Goal: Transaction & Acquisition: Download file/media

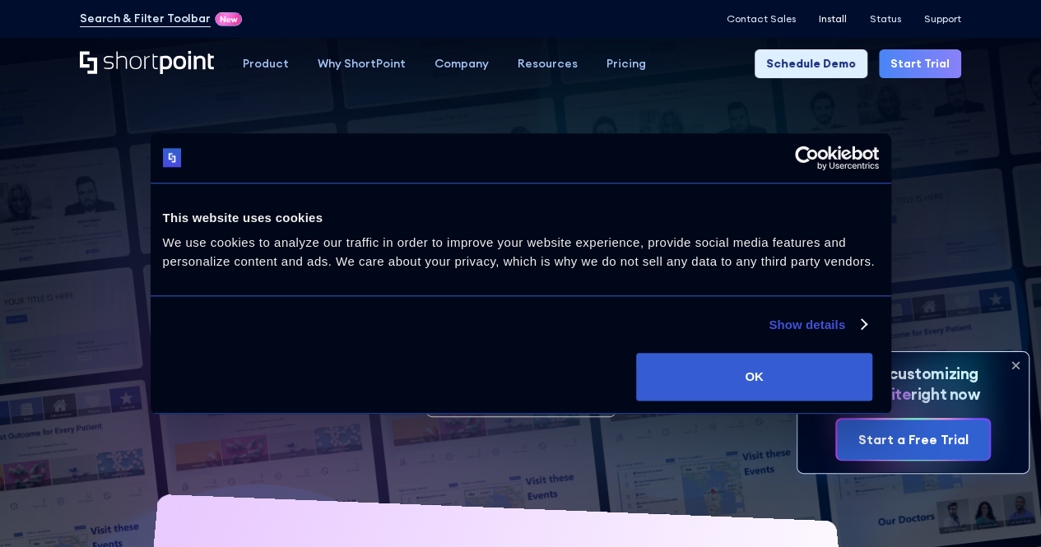
click at [821, 16] on p "Install" at bounding box center [833, 19] width 28 height 12
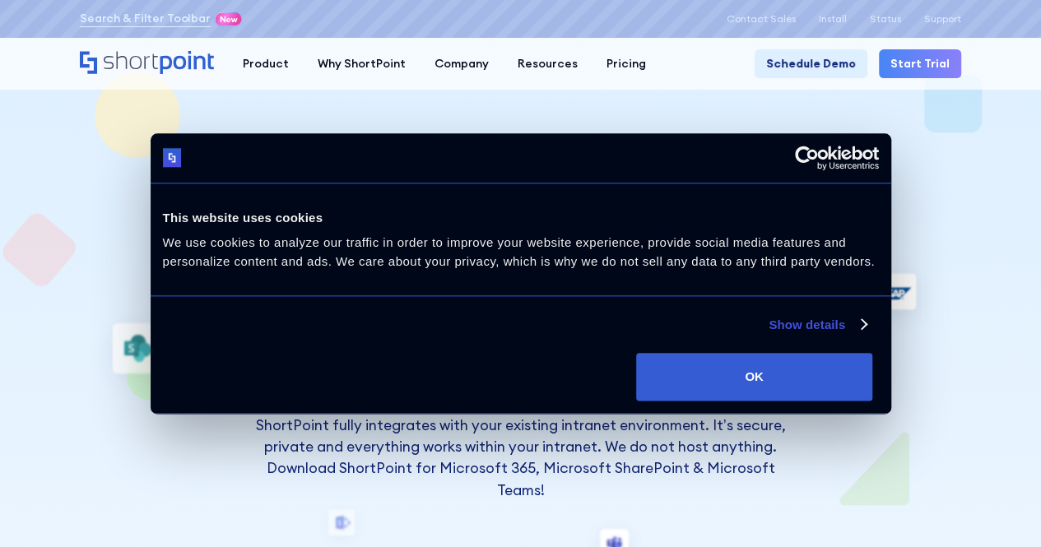
click at [872, 401] on button "OK" at bounding box center [754, 377] width 236 height 48
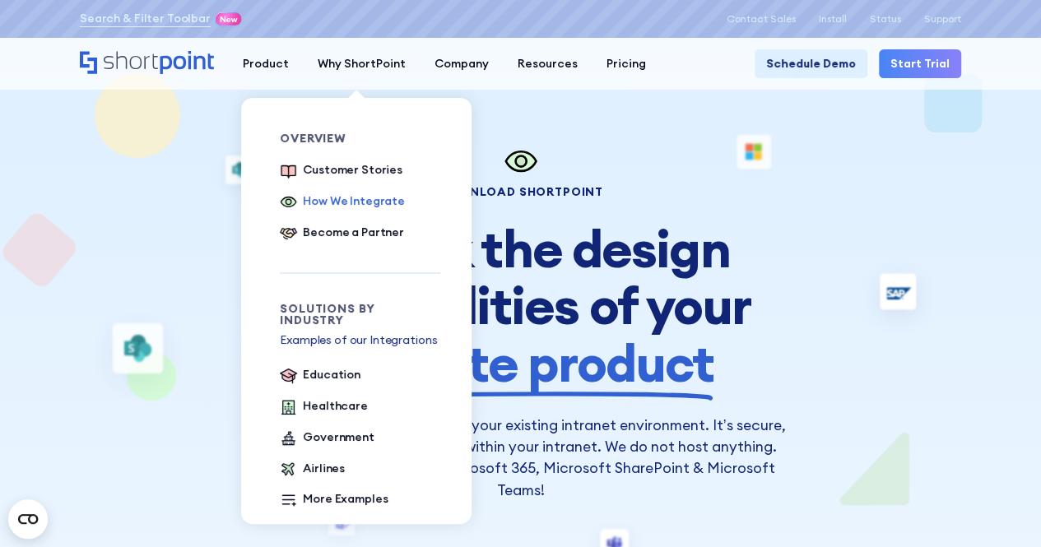
click at [355, 200] on div "How We Integrate" at bounding box center [354, 201] width 102 height 17
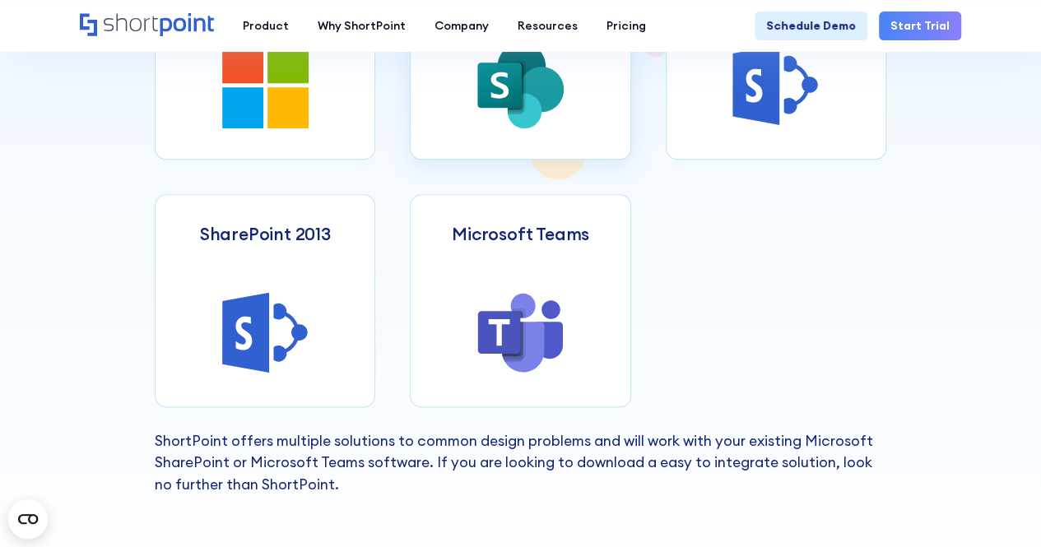
scroll to position [740, 0]
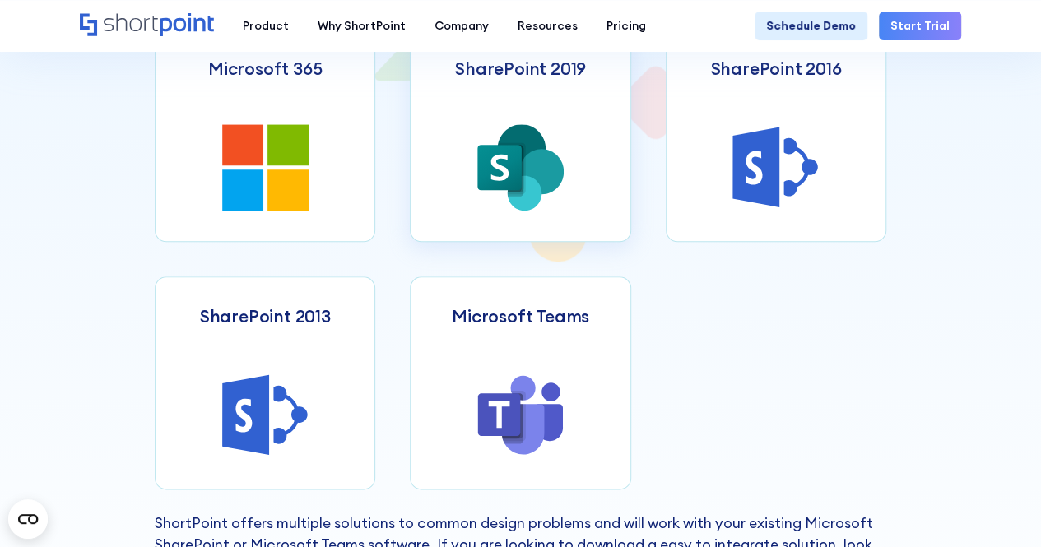
click at [502, 208] on icon at bounding box center [520, 167] width 86 height 86
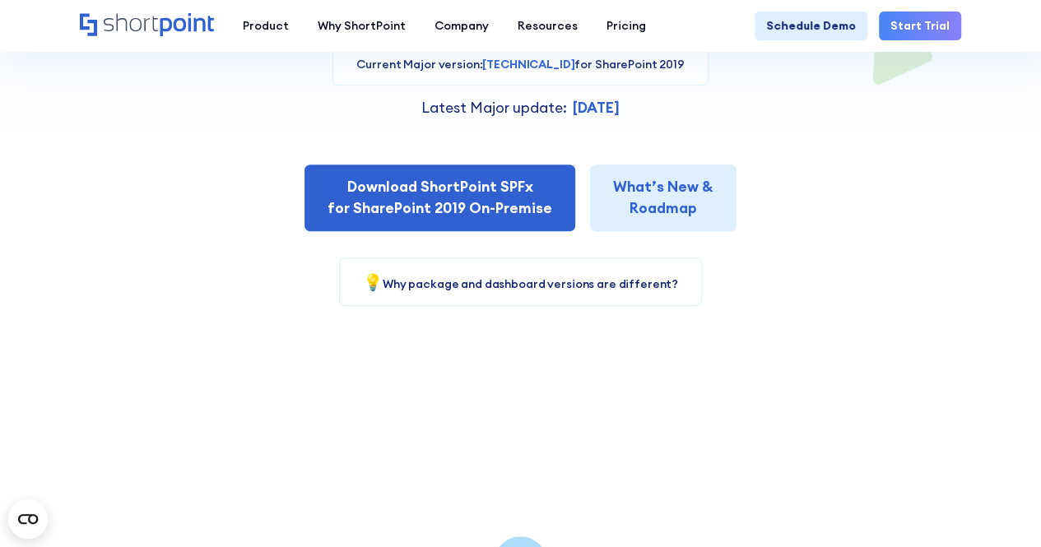
scroll to position [411, 0]
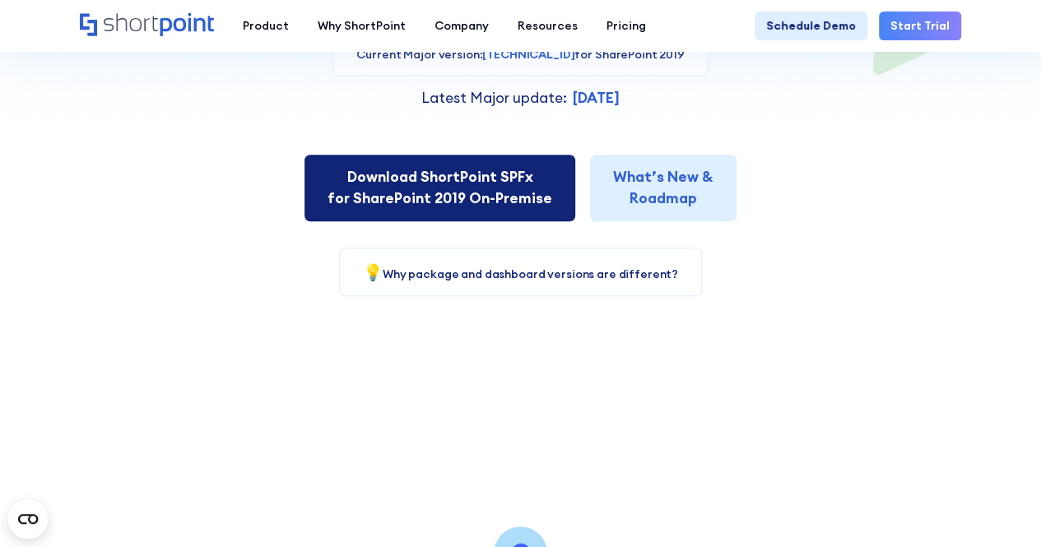
click at [515, 197] on link "Download ShortPoint SPFx for SharePoint 2019 On-Premise" at bounding box center [439, 188] width 271 height 67
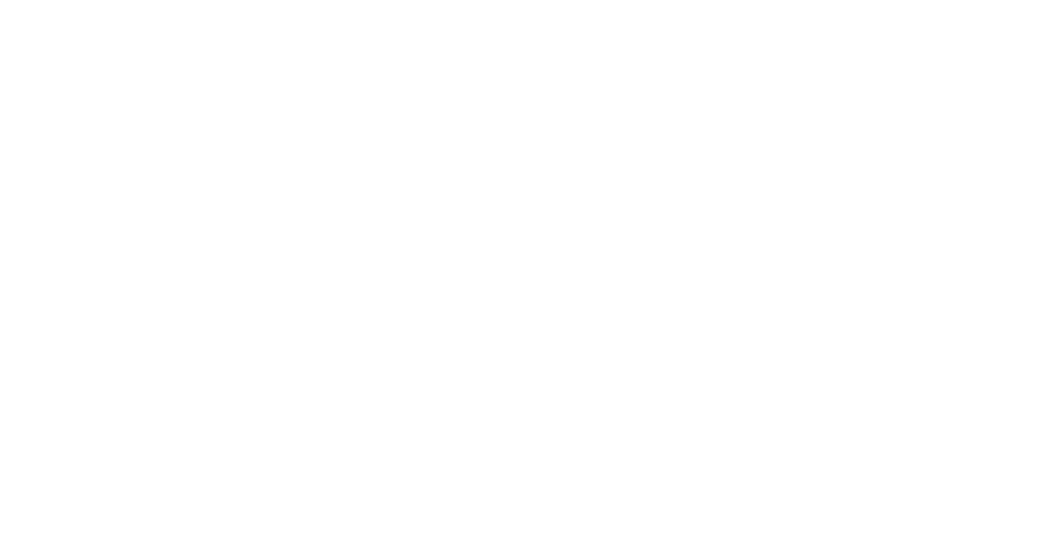
select select "SharePoint 2019 (On-Premise)"
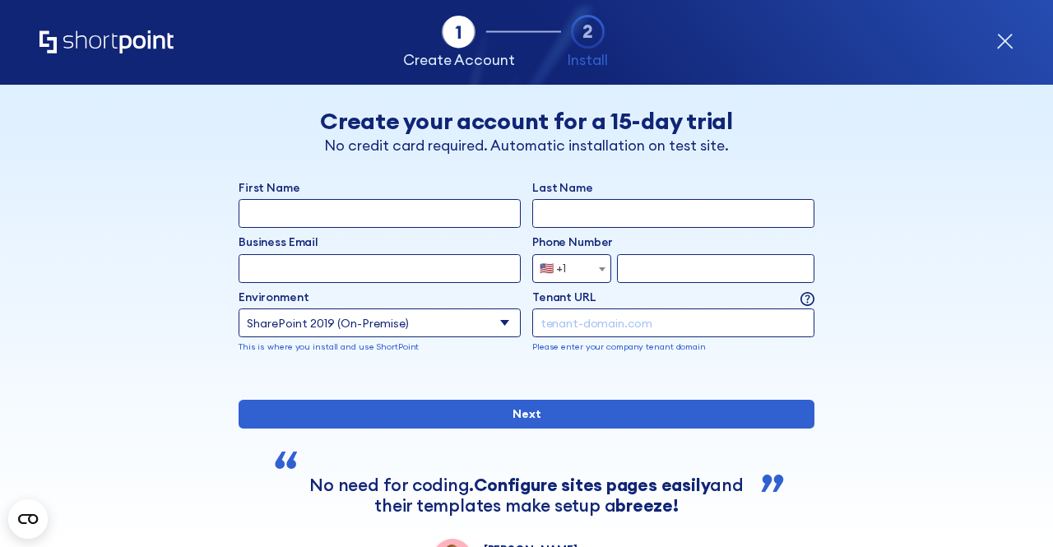
click at [416, 216] on input "First Name" at bounding box center [380, 213] width 282 height 29
type input "John"
type input "jean.tubudi2018@gmail.com"
select select "+91"
type input "9535375084"
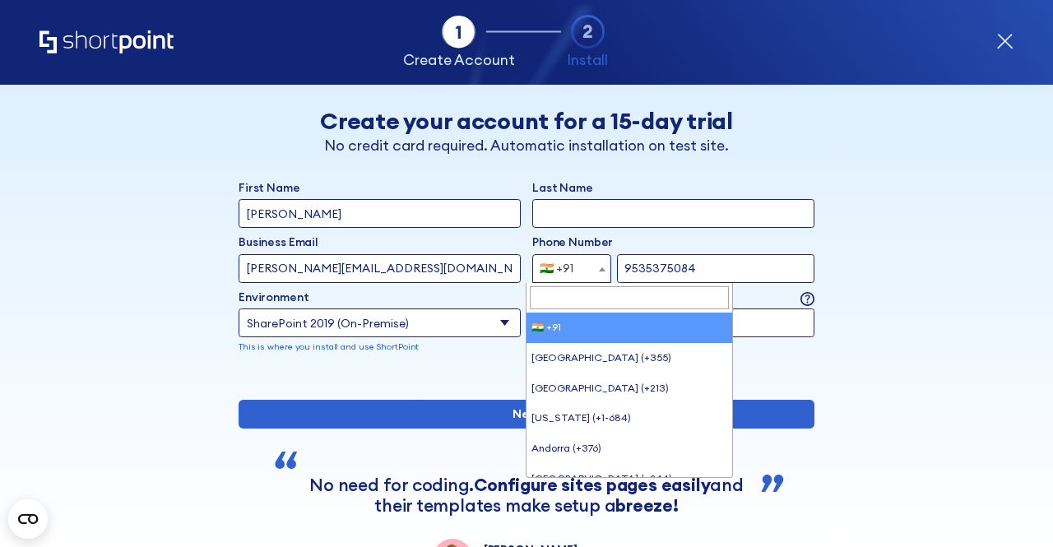
click at [570, 272] on span "🇮🇳 +91" at bounding box center [561, 268] width 57 height 29
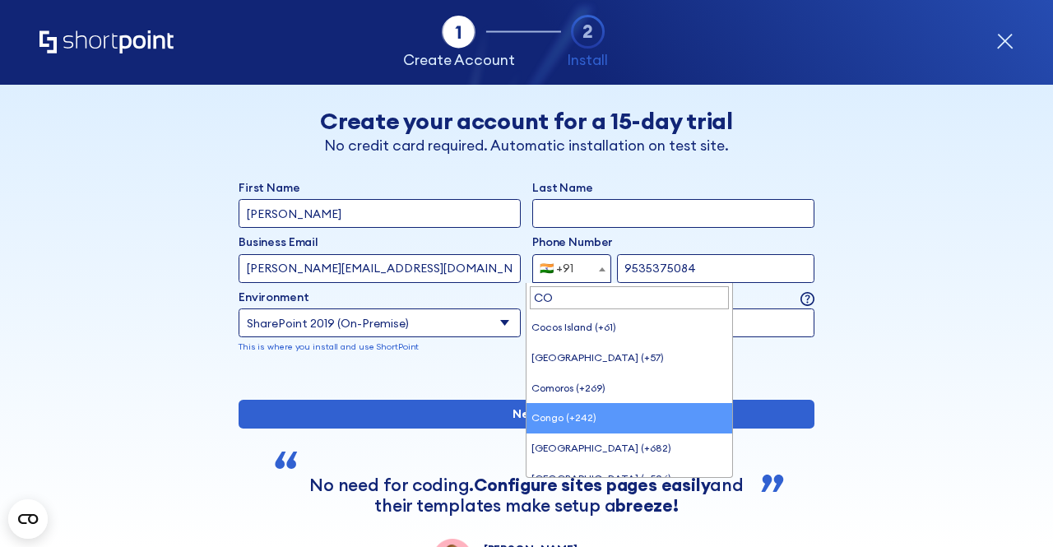
type input "CO"
select select "+242"
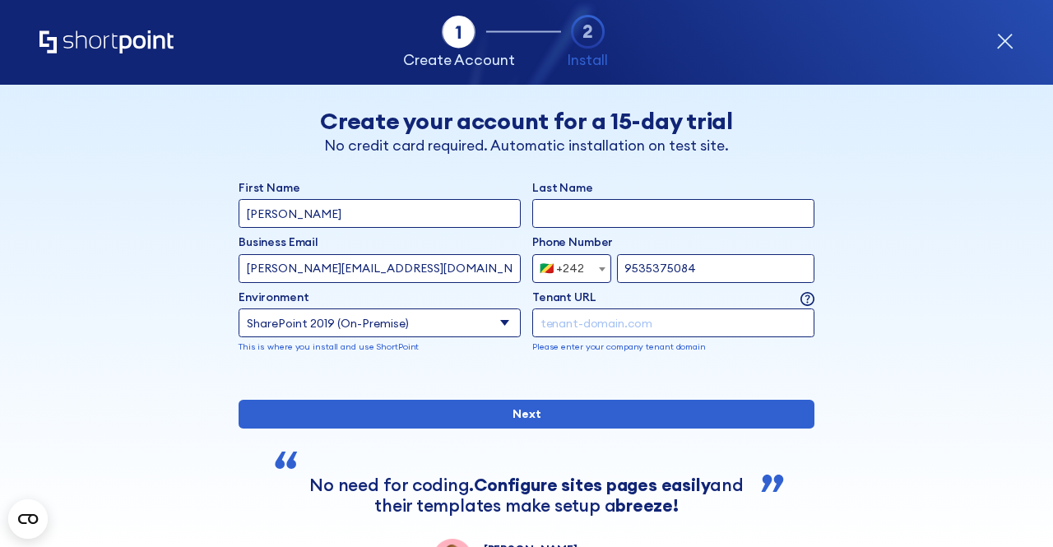
click at [584, 321] on input "form" at bounding box center [673, 323] width 282 height 29
click at [594, 267] on span "form" at bounding box center [602, 269] width 16 height 29
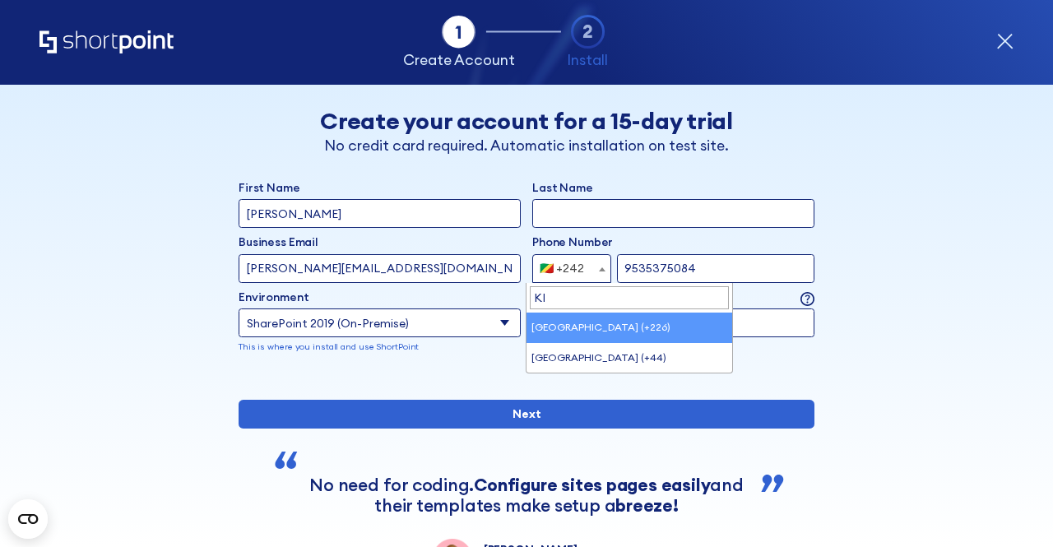
type input "K"
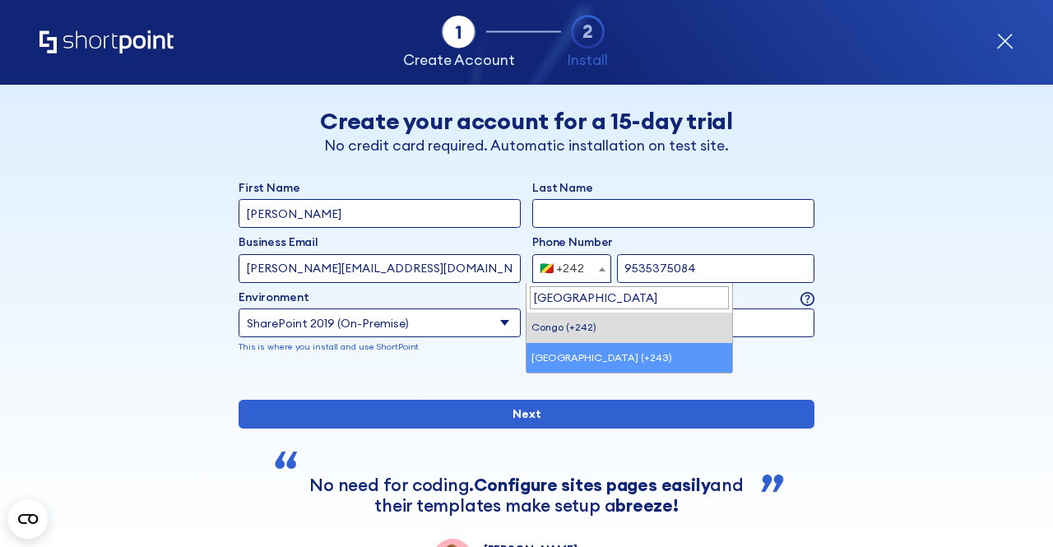
type input "CONGO"
select select "+243"
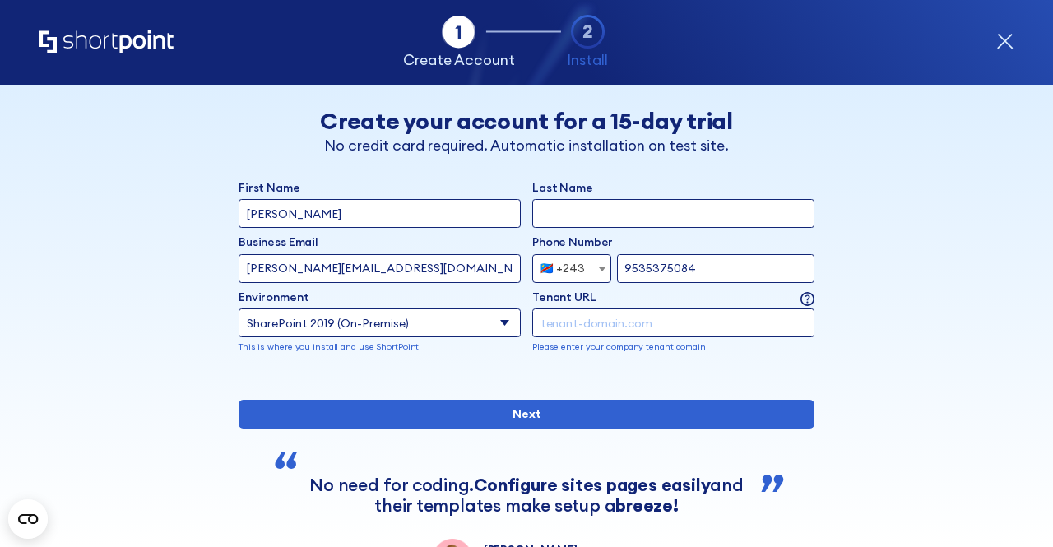
click at [733, 267] on input "9535375084" at bounding box center [715, 268] width 197 height 29
type input "9"
type input "999929534"
type input "MUKADI JEAN"
click at [614, 325] on input "form" at bounding box center [673, 323] width 282 height 29
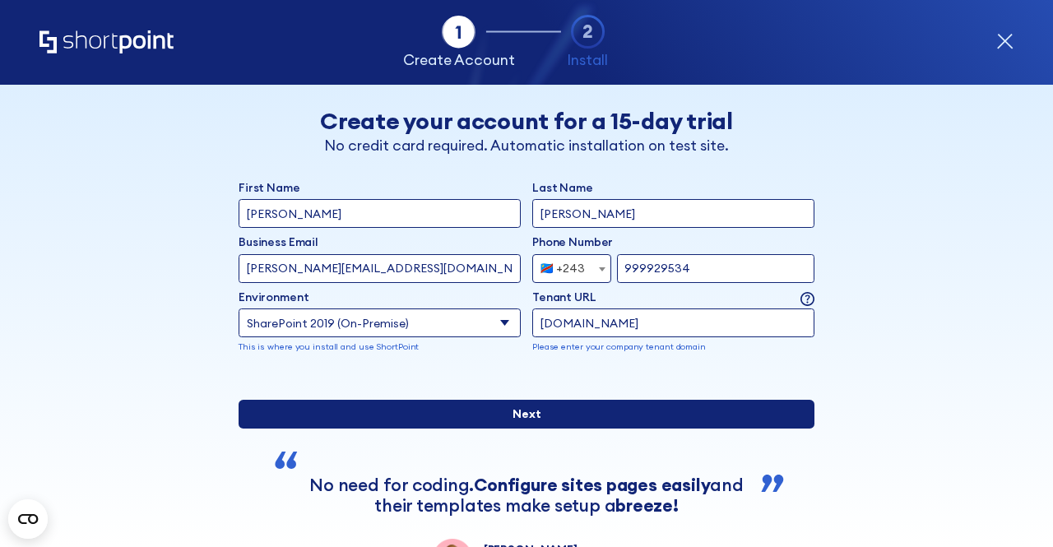
type input "assocreations.in"
click at [522, 429] on input "Next" at bounding box center [527, 414] width 576 height 29
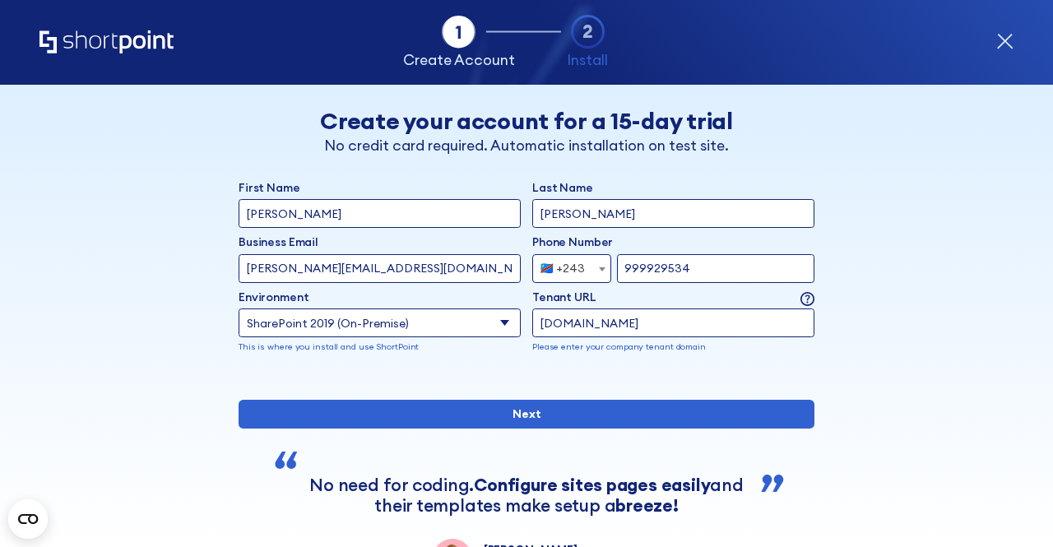
click at [396, 265] on input "jean.tubudi2018@gmail.com" at bounding box center [380, 268] width 282 height 29
type input "j"
type input "jean.tubudi@stphilos.ac.in"
click at [457, 362] on div "First Name John Last Name MUKADI JEAN Business Email Invalid Email Address jean…" at bounding box center [527, 277] width 576 height 197
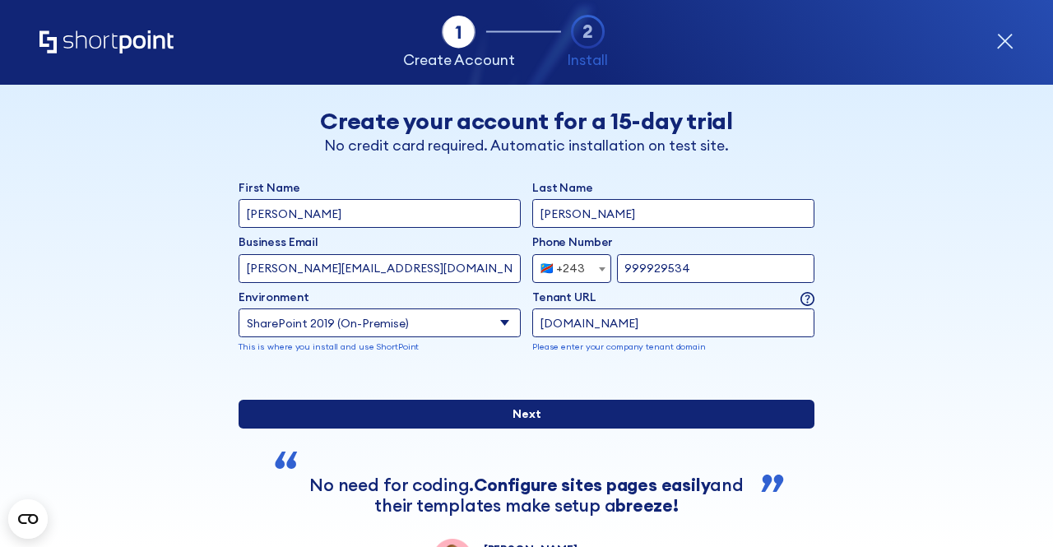
click at [517, 429] on input "Next" at bounding box center [527, 414] width 576 height 29
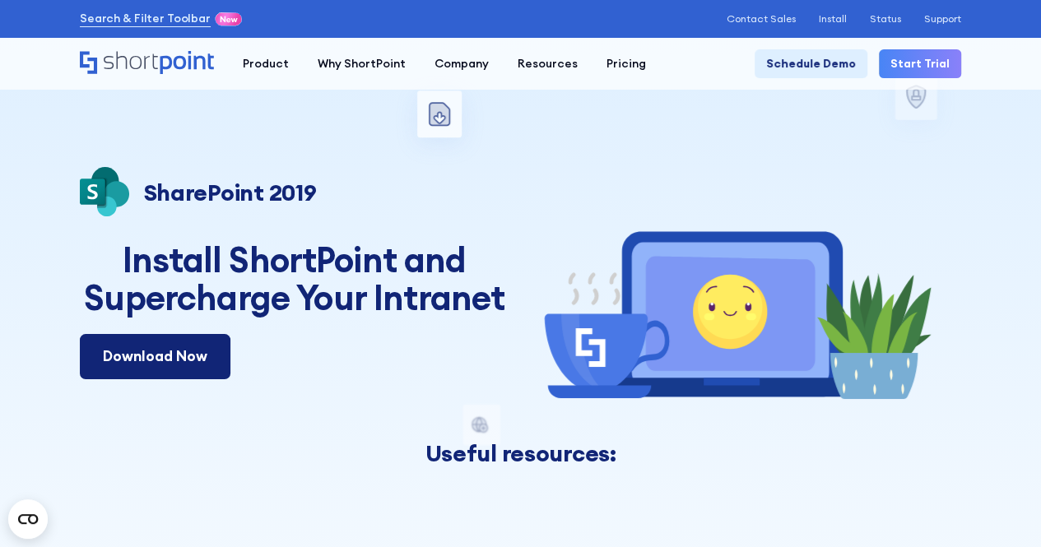
click at [193, 357] on link "Download Now" at bounding box center [155, 356] width 151 height 44
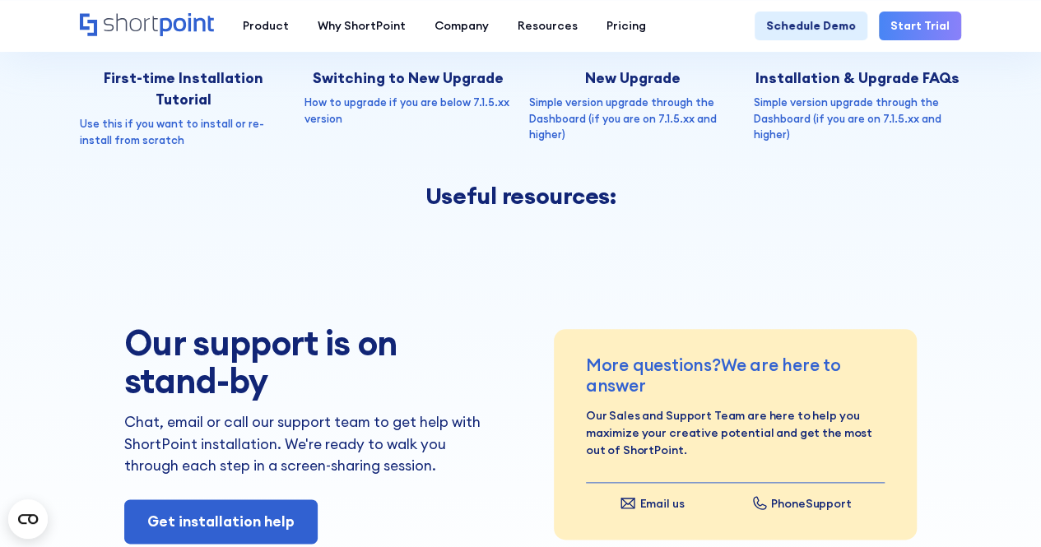
scroll to position [411, 0]
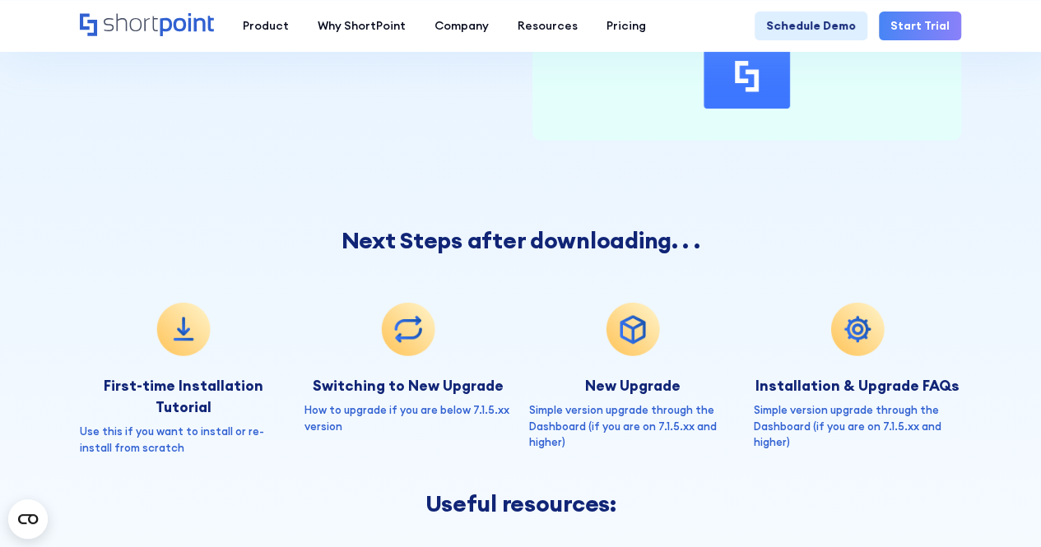
click at [906, 179] on div "Back Microsoft 365 SharePoint Online SharePoint 2019 SharePoint 2016 SharePoint…" at bounding box center [520, 112] width 881 height 712
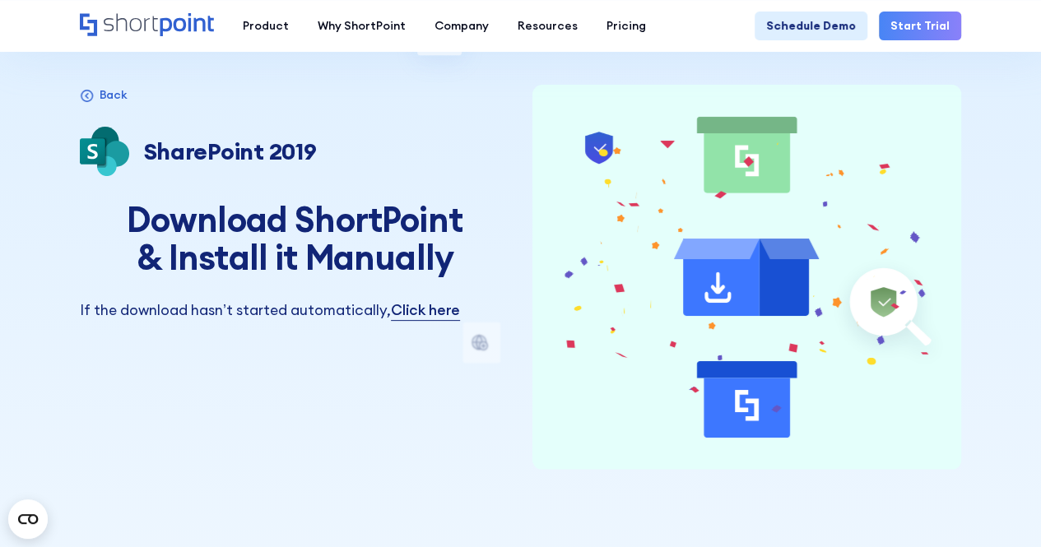
scroll to position [0, 0]
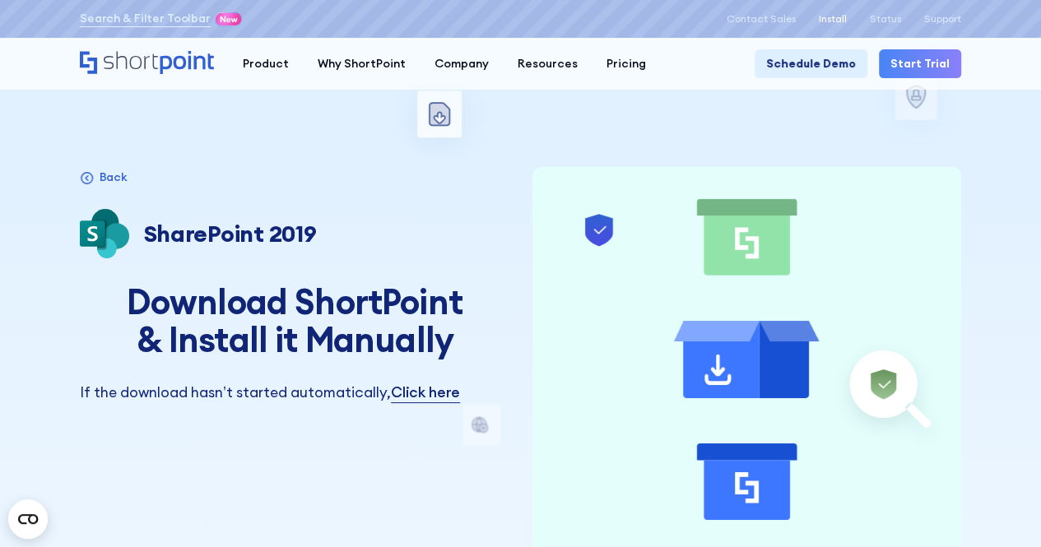
click at [835, 19] on p "Install" at bounding box center [833, 19] width 28 height 12
